Goal: Task Accomplishment & Management: Use online tool/utility

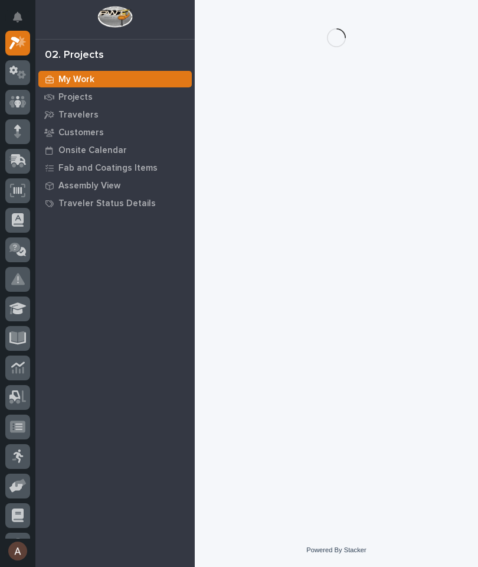
scroll to position [30, 0]
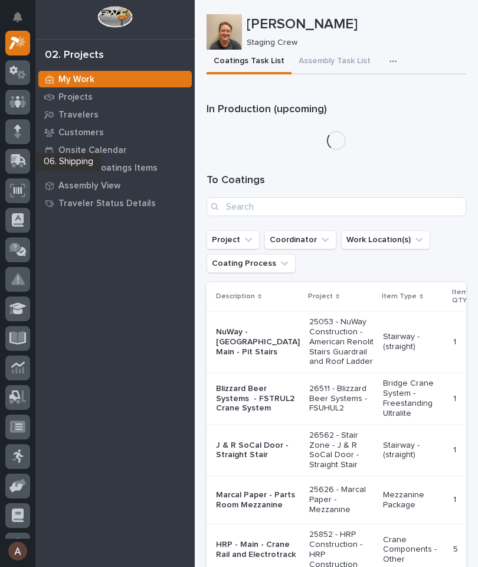
click at [22, 165] on icon at bounding box center [16, 161] width 14 height 11
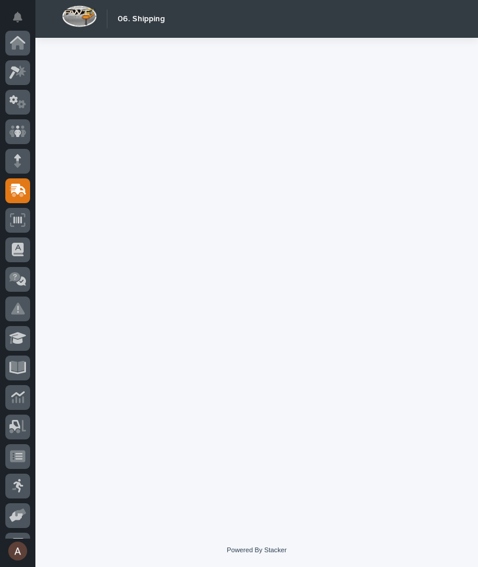
scroll to position [112, 0]
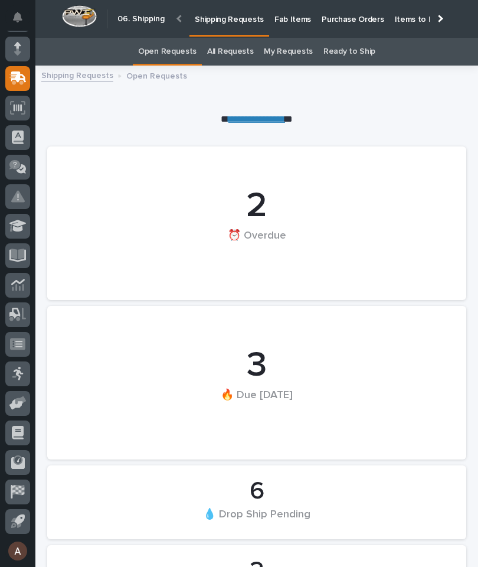
click at [283, 22] on p "Fab Items" at bounding box center [293, 12] width 37 height 25
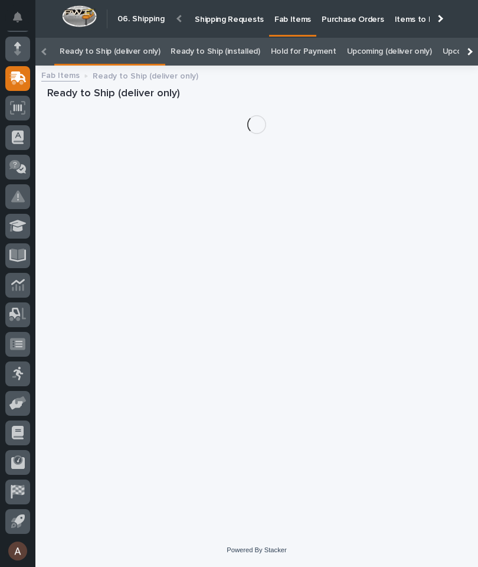
scroll to position [0, -128]
click at [472, 38] on div at bounding box center [468, 52] width 19 height 28
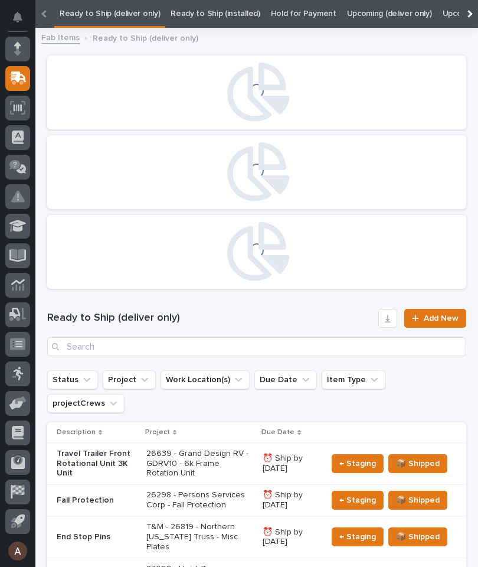
scroll to position [0, 0]
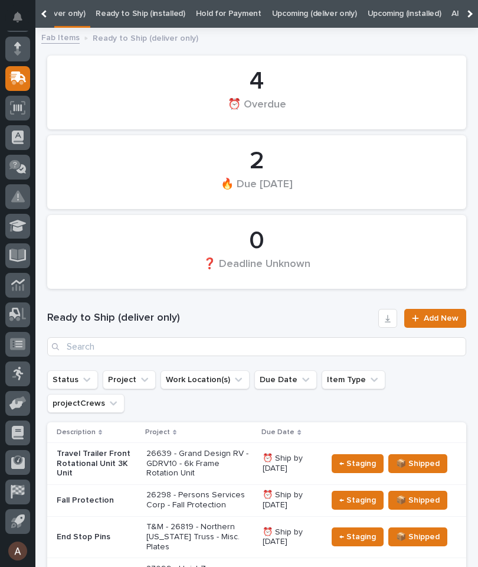
click at [475, 15] on div at bounding box center [468, 14] width 19 height 28
click at [291, 15] on link "All" at bounding box center [295, 14] width 8 height 28
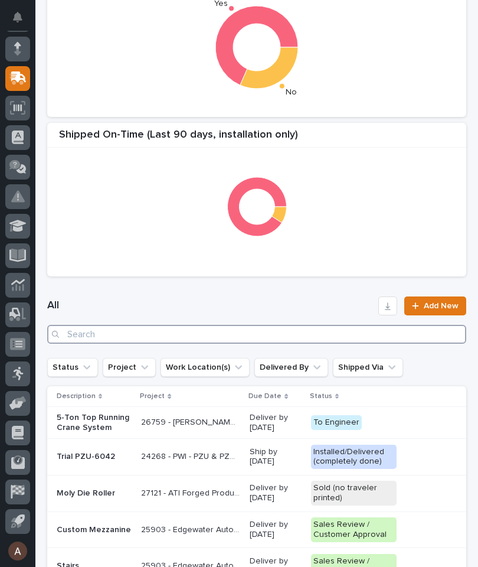
click at [274, 338] on input "Search" at bounding box center [256, 334] width 419 height 19
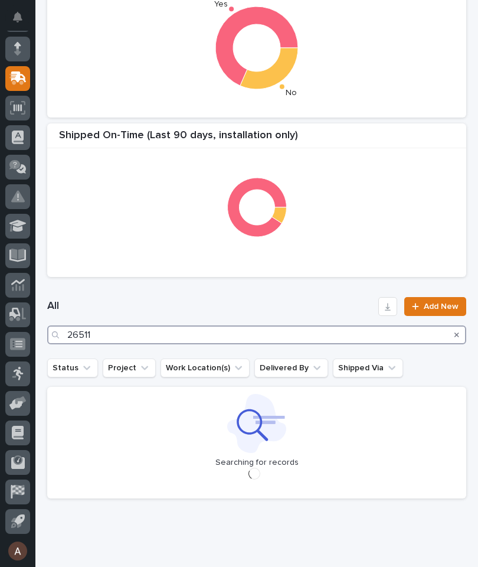
type input "26511"
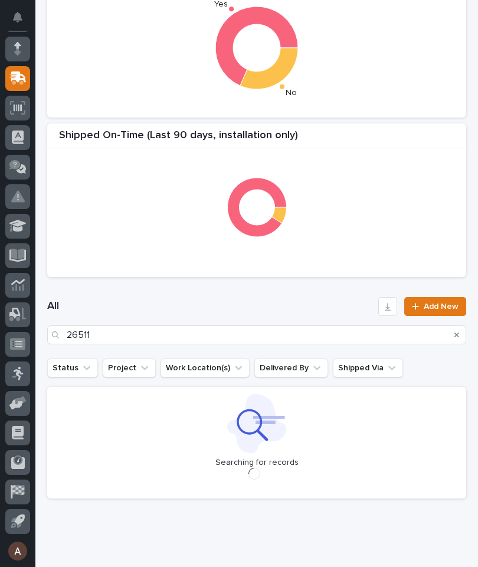
click at [273, 295] on div "All 26511 Add New" at bounding box center [256, 321] width 419 height 76
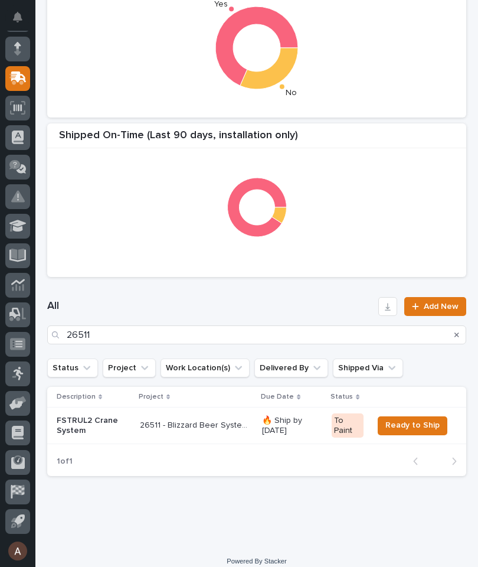
click at [85, 420] on p "FSTRUL2 Crane System" at bounding box center [94, 426] width 74 height 20
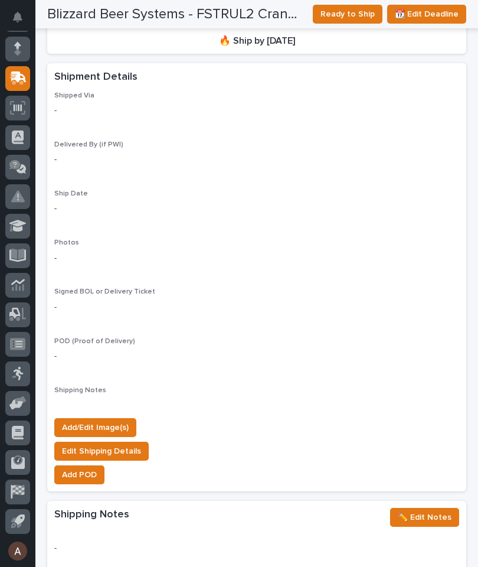
click at [105, 420] on span "Add/Edit Image(s)" at bounding box center [95, 427] width 67 height 14
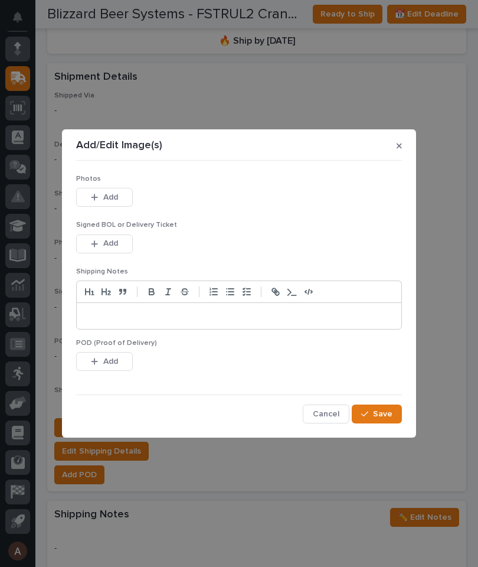
click at [106, 189] on button "Add" at bounding box center [104, 197] width 57 height 19
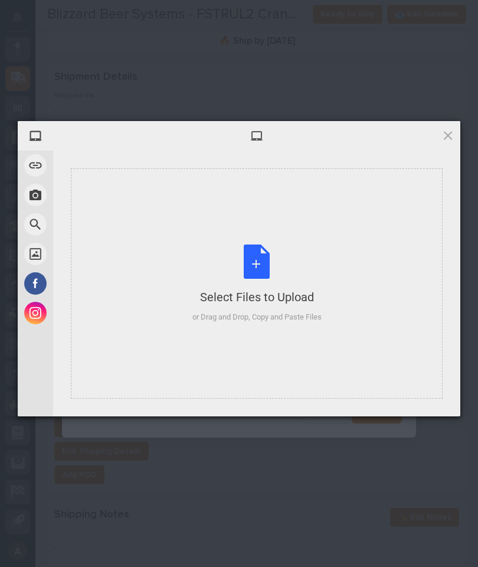
click at [368, 239] on div "Select Files to Upload or Drag and Drop, Copy and Paste Files" at bounding box center [257, 283] width 372 height 230
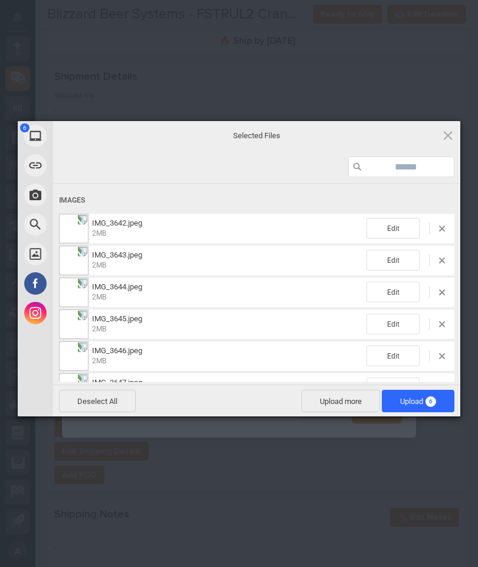
click at [424, 405] on span "Upload 6" at bounding box center [418, 401] width 36 height 9
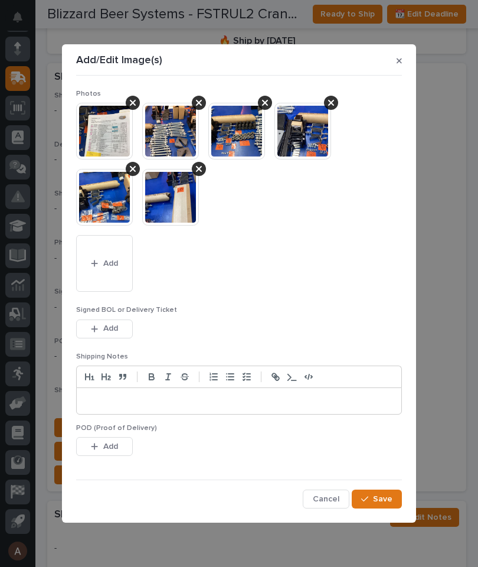
click at [393, 485] on div "Photos This file cannot be opened Download File Add Signed BOL or Delivery Tick…" at bounding box center [239, 294] width 326 height 428
click at [384, 490] on button "Save" at bounding box center [377, 499] width 50 height 19
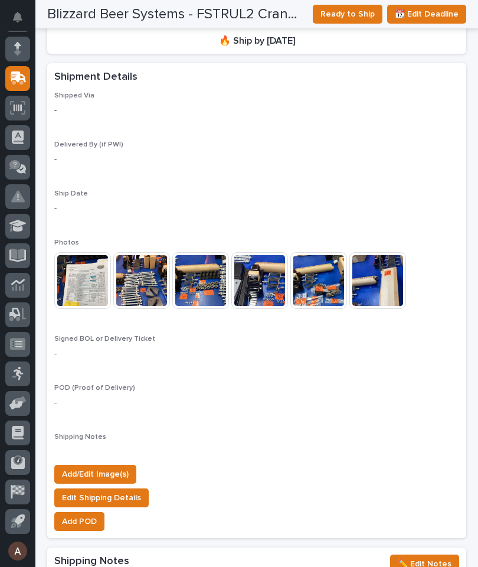
click at [105, 467] on span "Add/Edit Image(s)" at bounding box center [95, 474] width 67 height 14
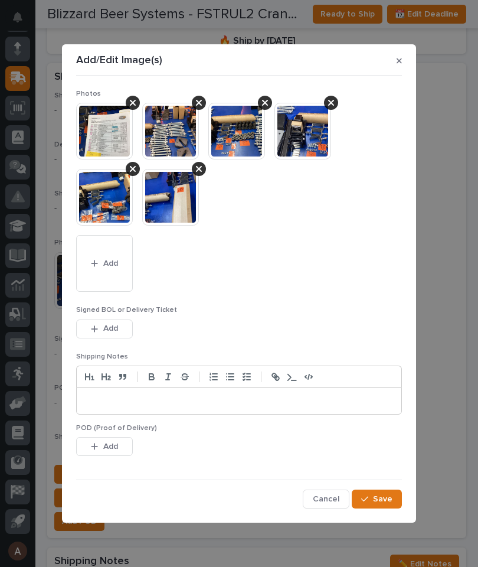
click at [102, 253] on button "Add" at bounding box center [104, 263] width 57 height 57
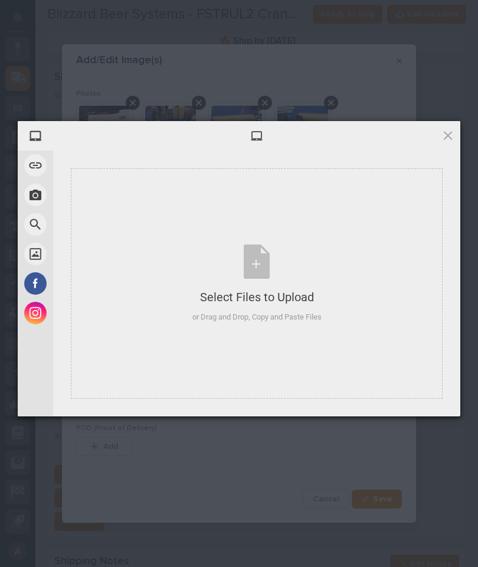
click at [360, 285] on div "Select Files to Upload or Drag and Drop, Copy and Paste Files" at bounding box center [257, 283] width 372 height 230
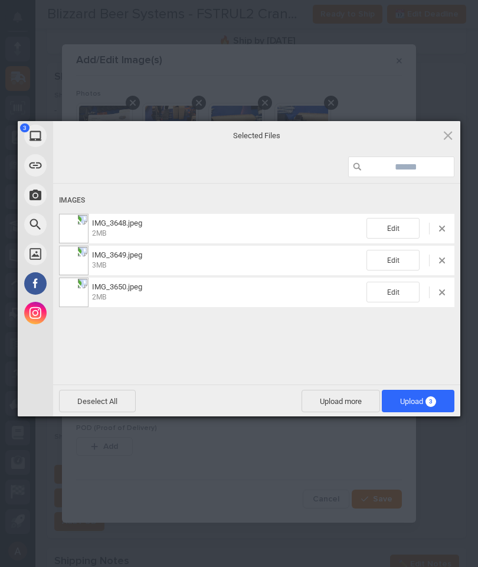
click at [421, 397] on span "Upload 3" at bounding box center [418, 401] width 36 height 9
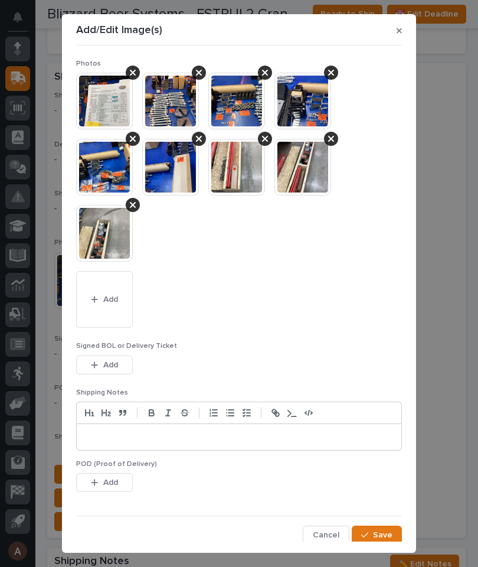
click at [390, 532] on span "Save" at bounding box center [382, 535] width 19 height 11
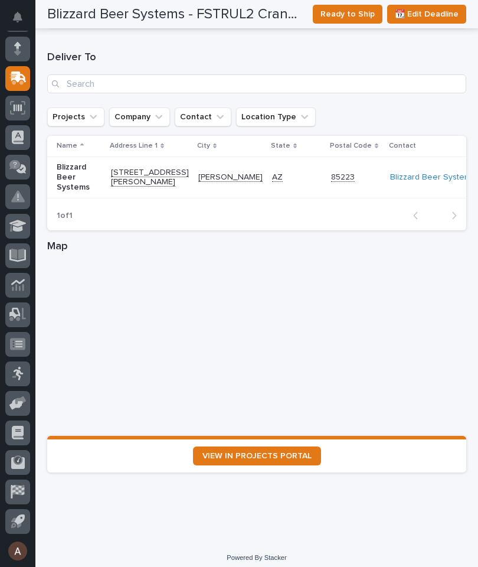
scroll to position [1581, 0]
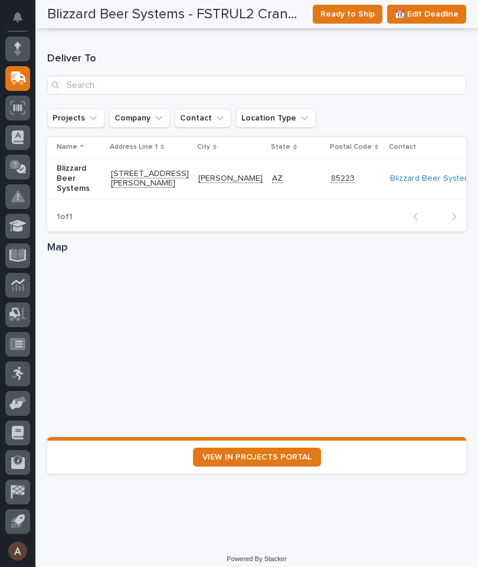
click at [288, 453] on span "VIEW IN PROJECTS PORTAL" at bounding box center [257, 457] width 109 height 8
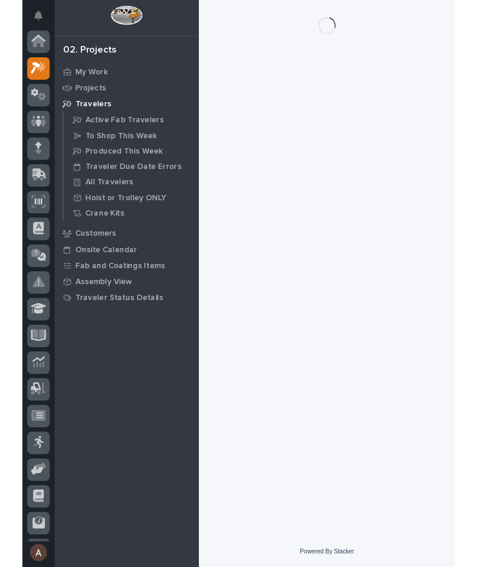
scroll to position [30, 0]
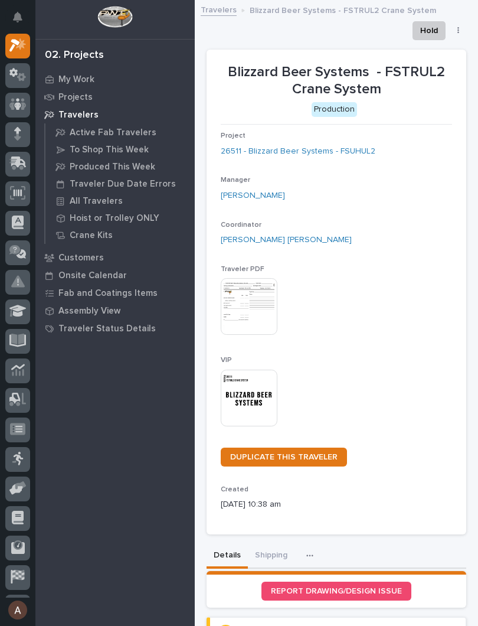
click at [250, 380] on img at bounding box center [249, 398] width 57 height 57
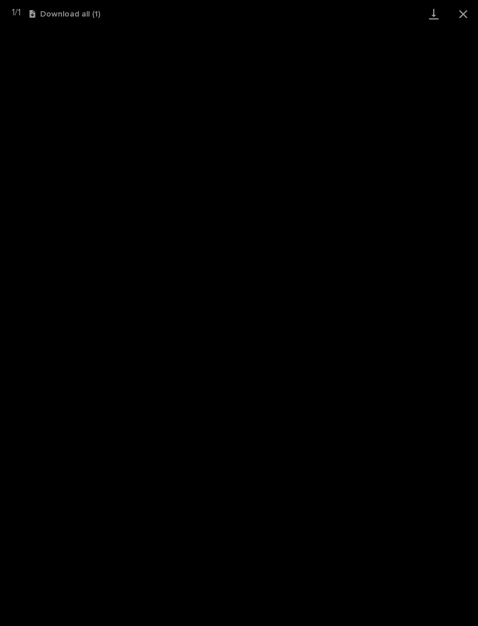
click at [429, 14] on link "Download" at bounding box center [434, 14] width 30 height 28
